Goal: Find specific page/section: Find specific page/section

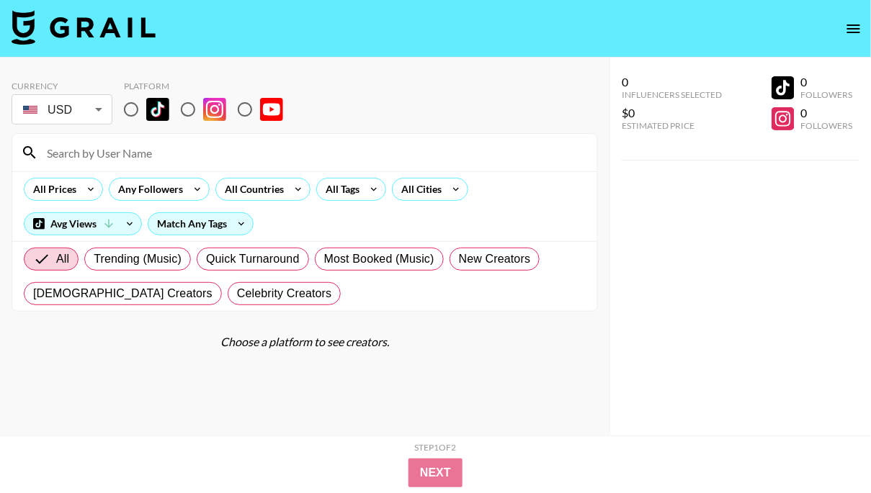
scroll to position [58, 0]
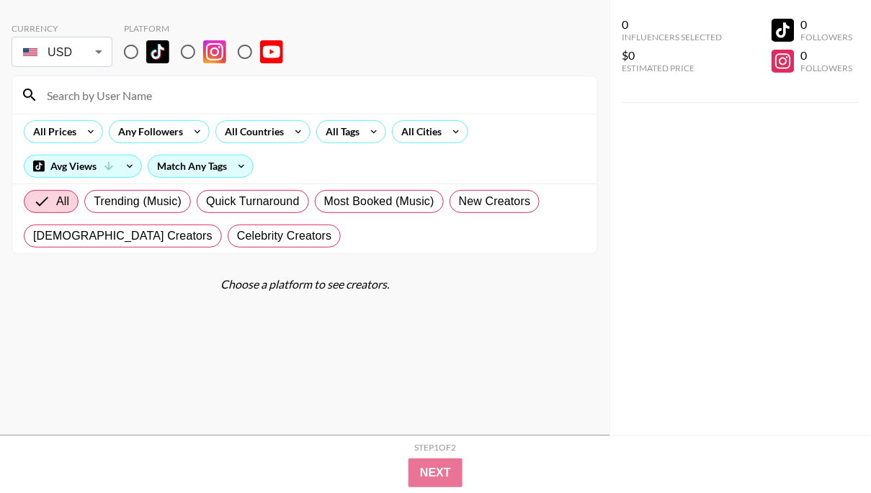
click at [125, 94] on input at bounding box center [313, 95] width 550 height 23
type input "[PERSON_NAME]"
click at [125, 55] on input "radio" at bounding box center [131, 52] width 30 height 30
radio input "true"
click at [125, 106] on input "[PERSON_NAME]" at bounding box center [313, 95] width 550 height 23
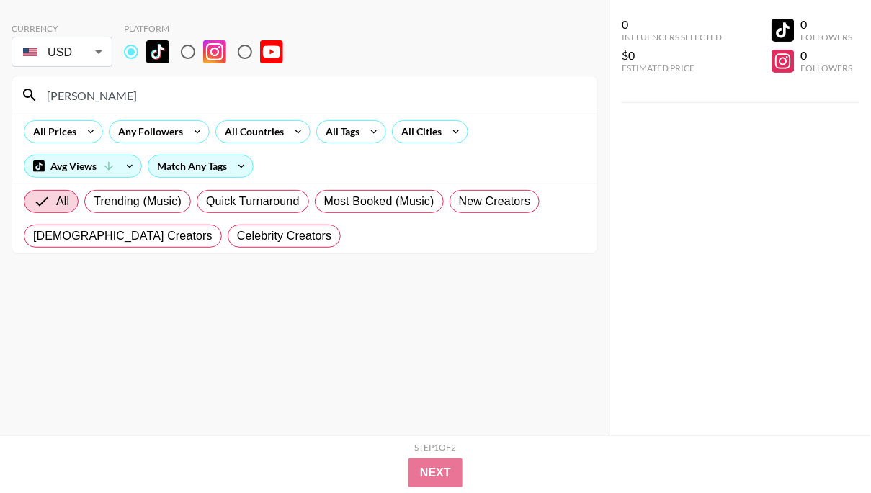
click at [128, 96] on input "[PERSON_NAME]" at bounding box center [313, 95] width 550 height 23
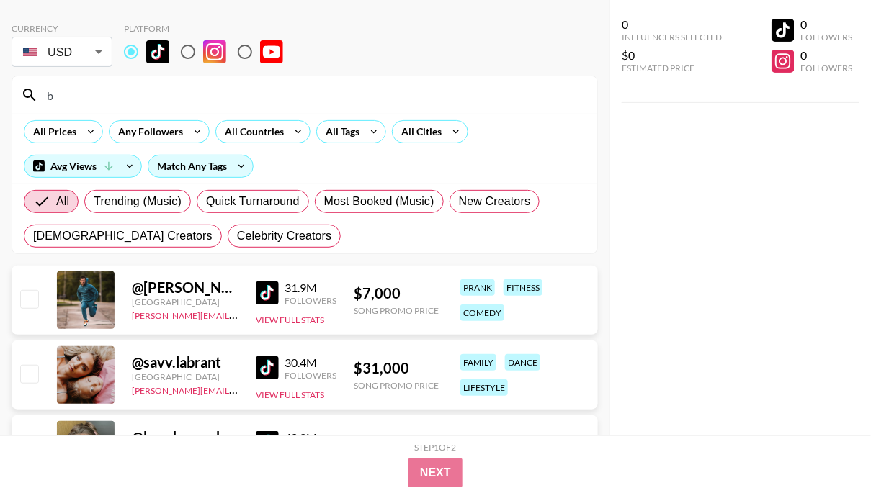
scroll to position [0, 0]
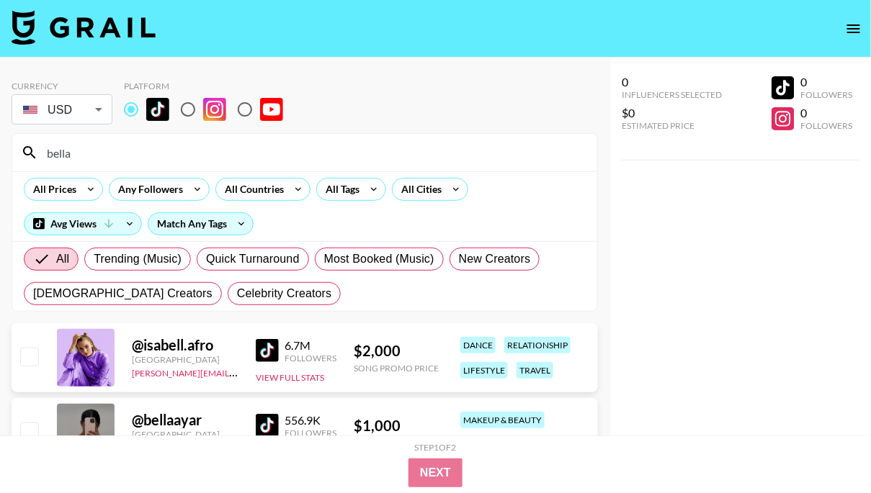
type input "bella"
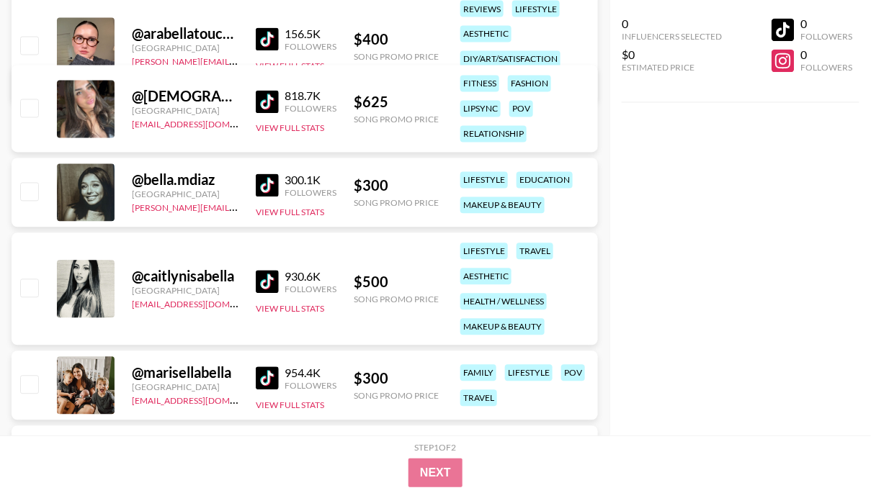
scroll to position [705, 0]
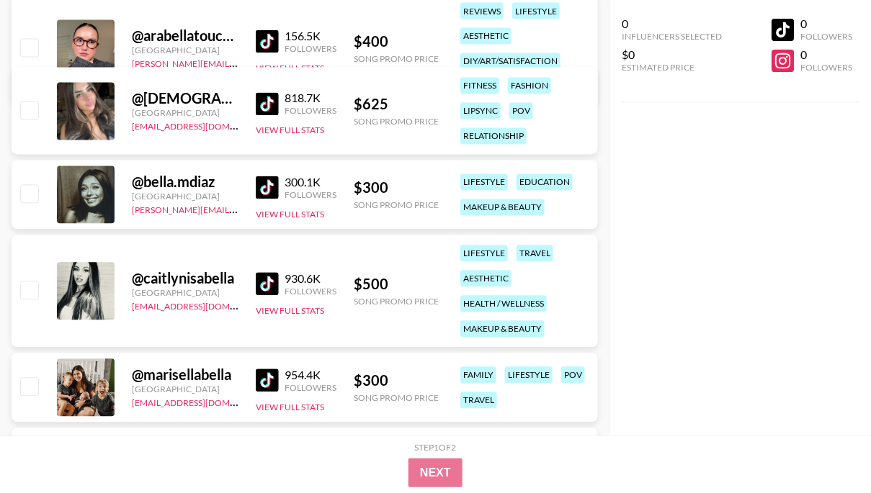
click at [271, 190] on img at bounding box center [267, 187] width 23 height 23
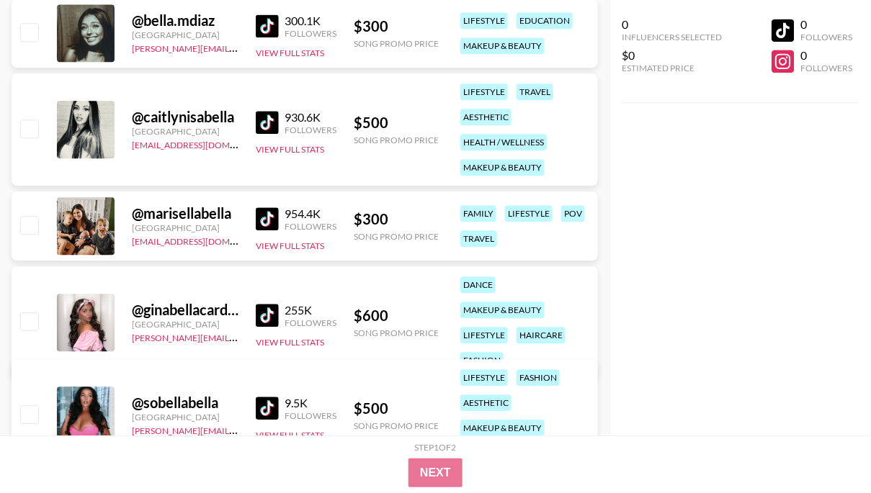
scroll to position [0, 0]
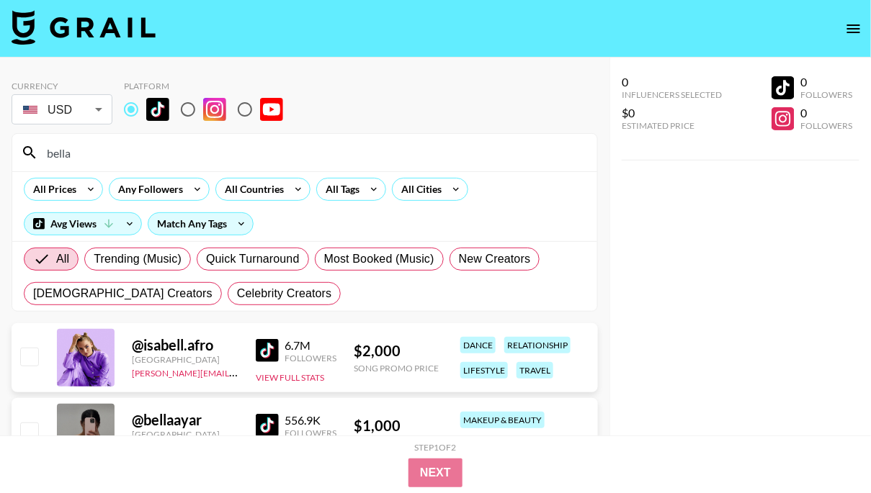
click at [114, 151] on input "bella" at bounding box center [313, 152] width 550 height 23
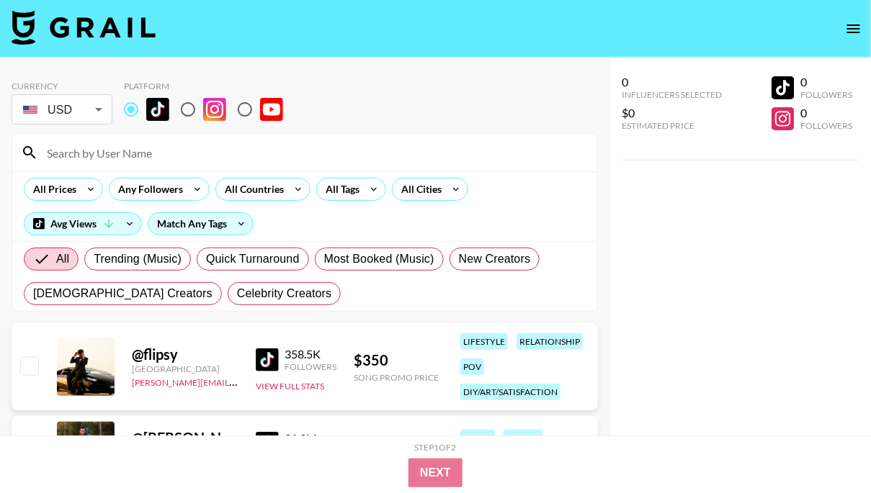
drag, startPoint x: 343, startPoint y: 163, endPoint x: 344, endPoint y: 171, distance: 8.0
click at [344, 163] on input at bounding box center [313, 152] width 550 height 23
click at [344, 194] on div "All Tags" at bounding box center [339, 190] width 45 height 22
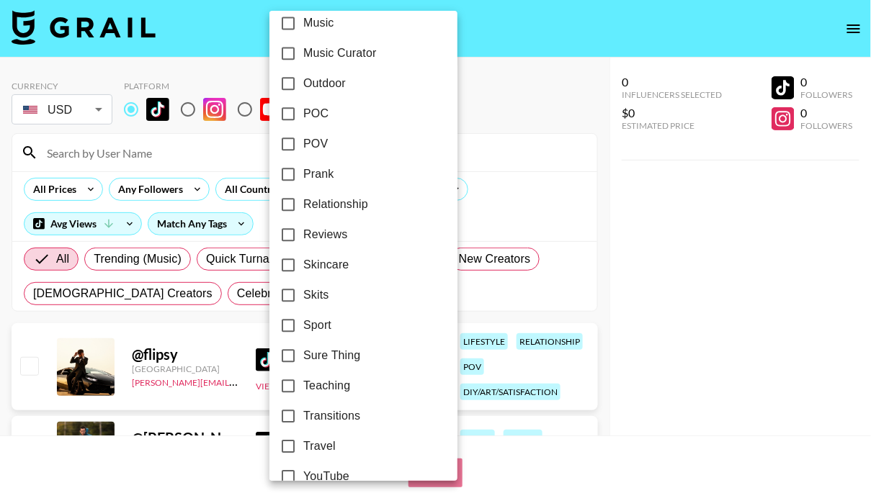
scroll to position [883, 0]
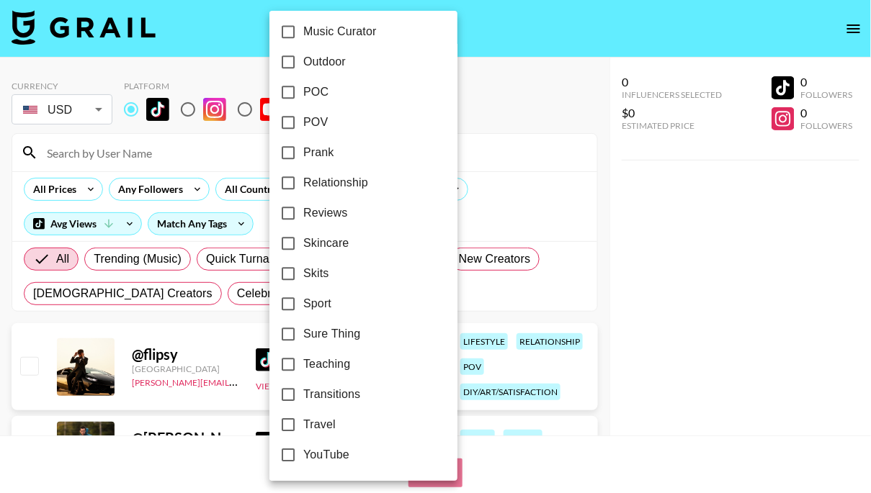
click at [316, 358] on span "Teaching" at bounding box center [326, 364] width 47 height 17
click at [303, 358] on input "Teaching" at bounding box center [288, 364] width 30 height 30
checkbox input "true"
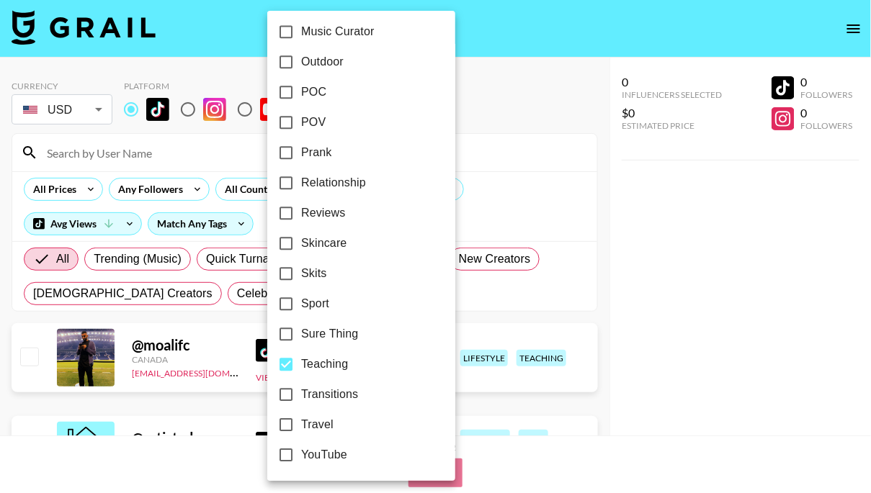
click at [522, 137] on div at bounding box center [435, 246] width 871 height 493
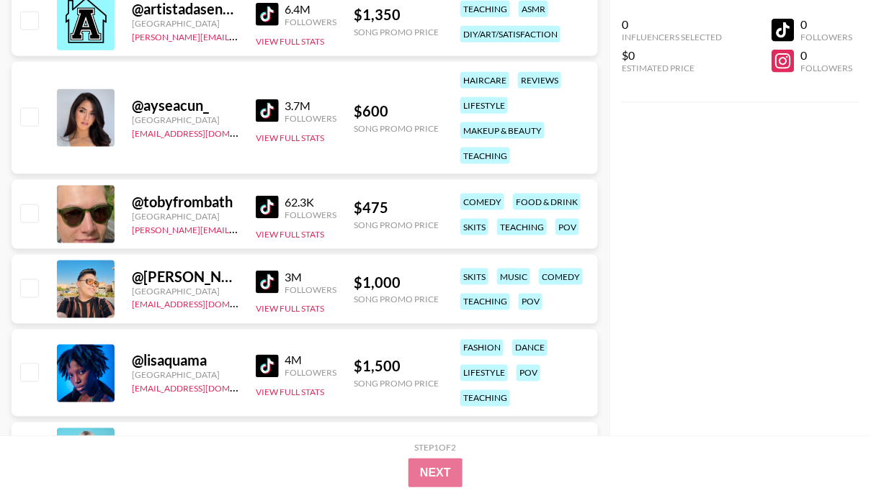
scroll to position [0, 0]
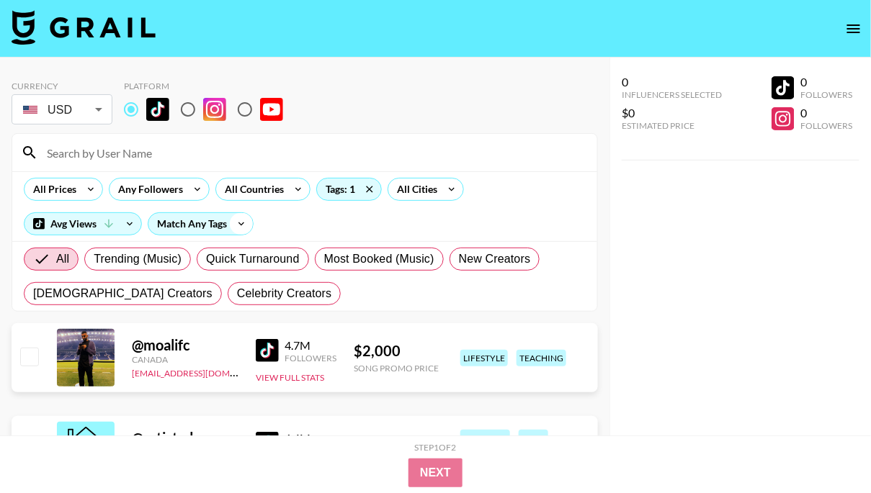
click at [148, 222] on div "Match Any Tags" at bounding box center [201, 223] width 106 height 23
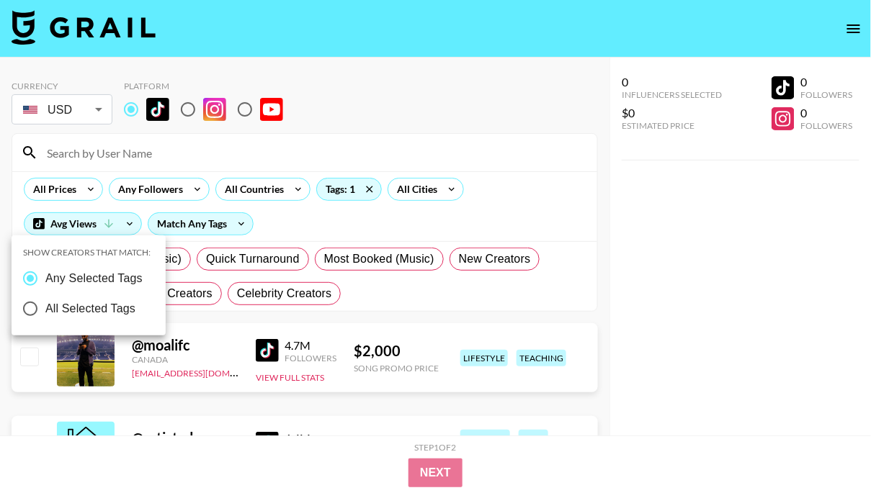
click at [364, 187] on div at bounding box center [435, 246] width 871 height 493
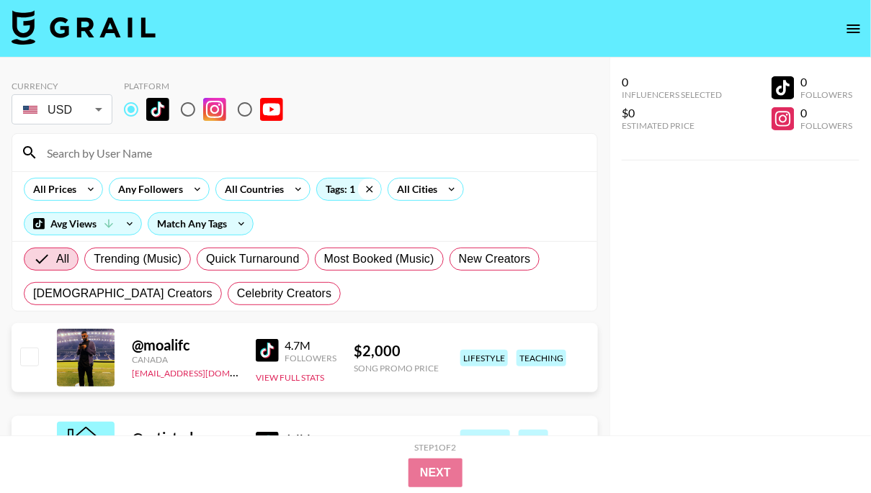
click at [369, 189] on icon at bounding box center [369, 190] width 23 height 22
click at [271, 151] on input at bounding box center [313, 152] width 550 height 23
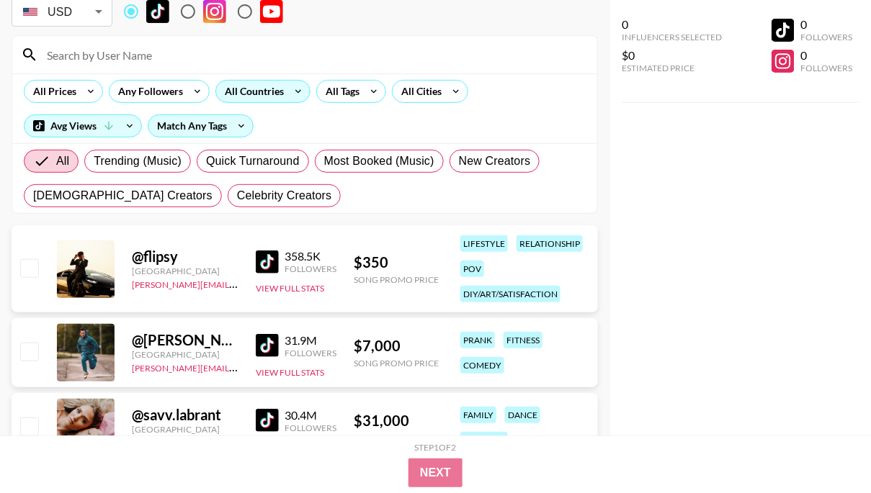
scroll to position [89, 0]
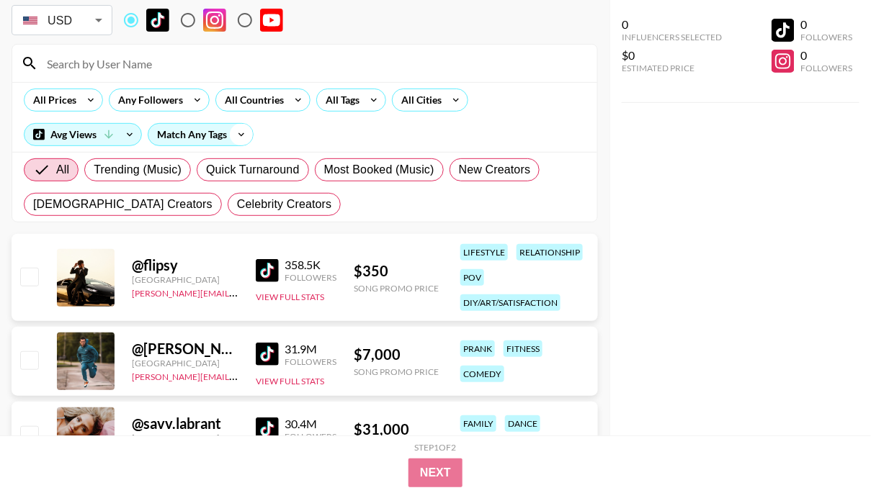
click at [241, 131] on icon at bounding box center [241, 135] width 23 height 22
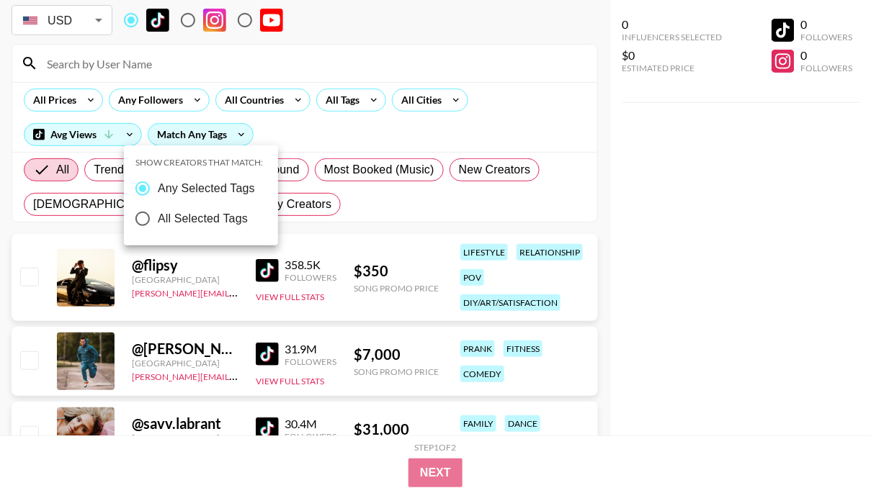
click at [349, 132] on div at bounding box center [435, 246] width 871 height 493
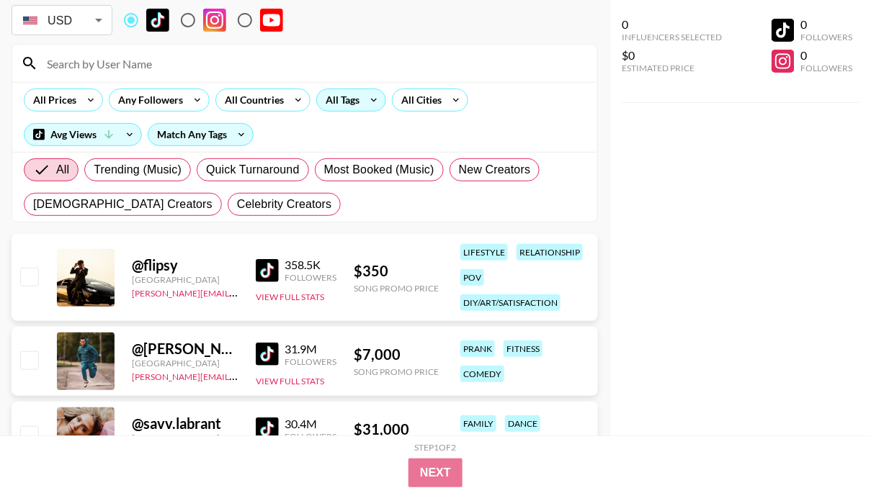
click at [376, 99] on icon at bounding box center [373, 100] width 23 height 22
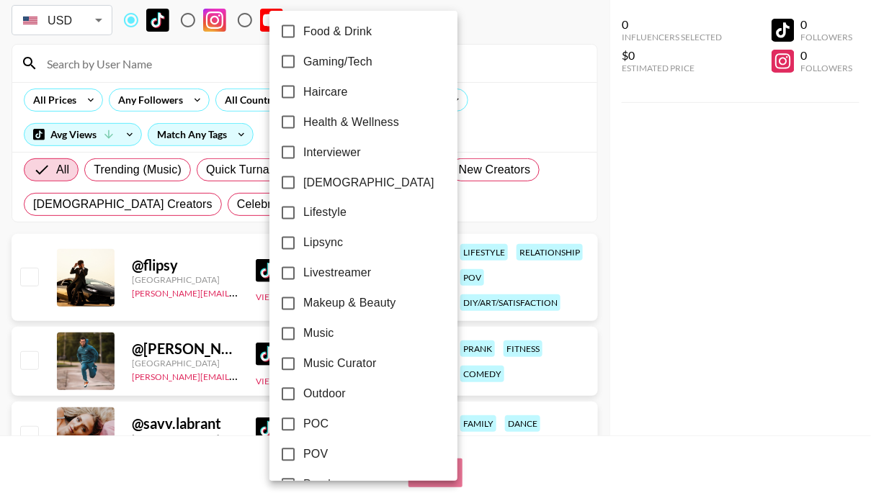
scroll to position [526, 0]
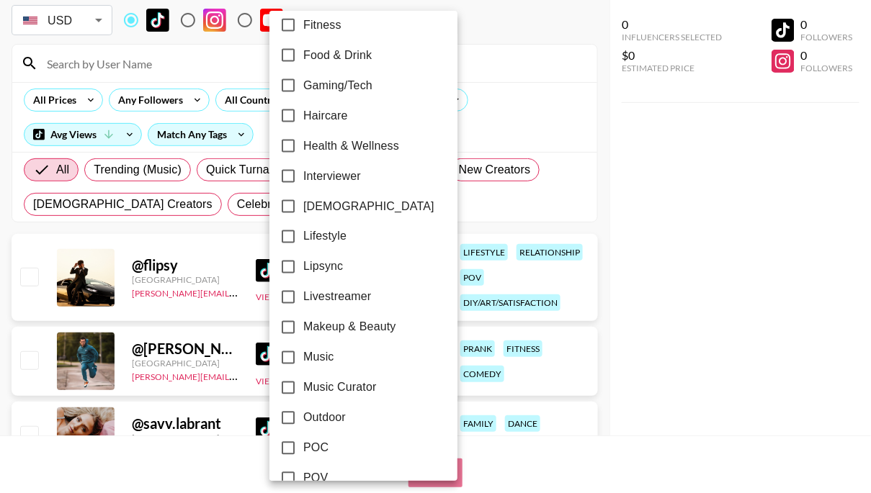
click at [332, 232] on span "Lifestyle" at bounding box center [324, 236] width 43 height 17
click at [303, 232] on input "Lifestyle" at bounding box center [288, 237] width 30 height 30
checkbox input "true"
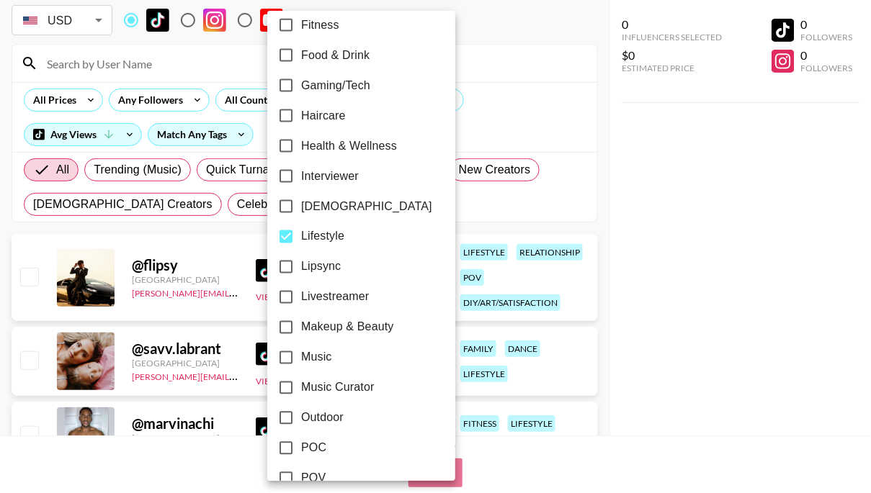
click at [524, 125] on div at bounding box center [435, 246] width 871 height 493
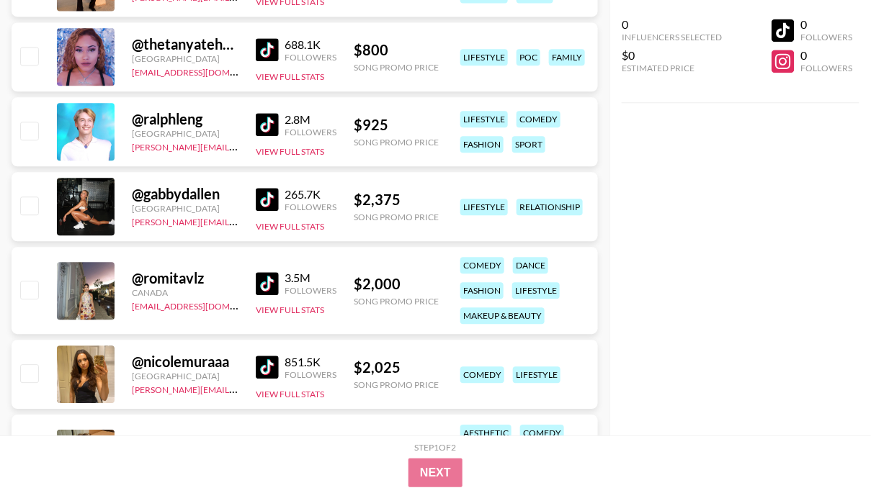
scroll to position [20027, 0]
